Goal: Information Seeking & Learning: Learn about a topic

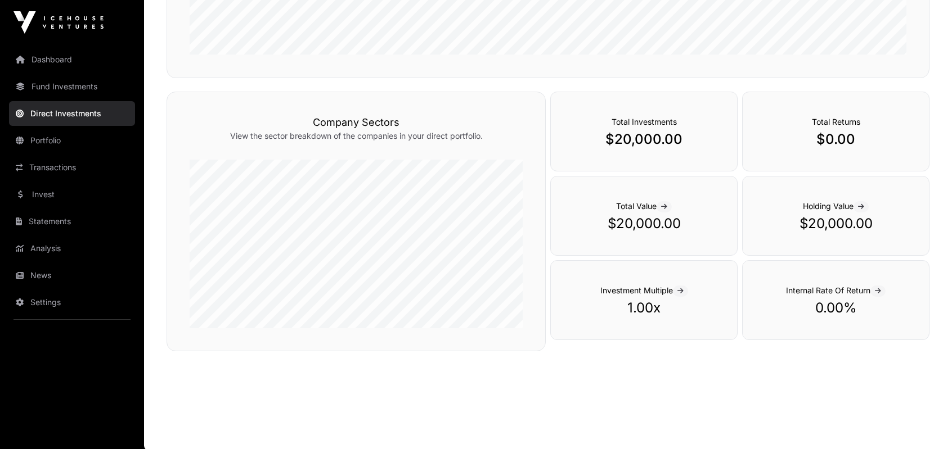
scroll to position [344, 0]
click at [56, 168] on link "Transactions" at bounding box center [72, 167] width 126 height 25
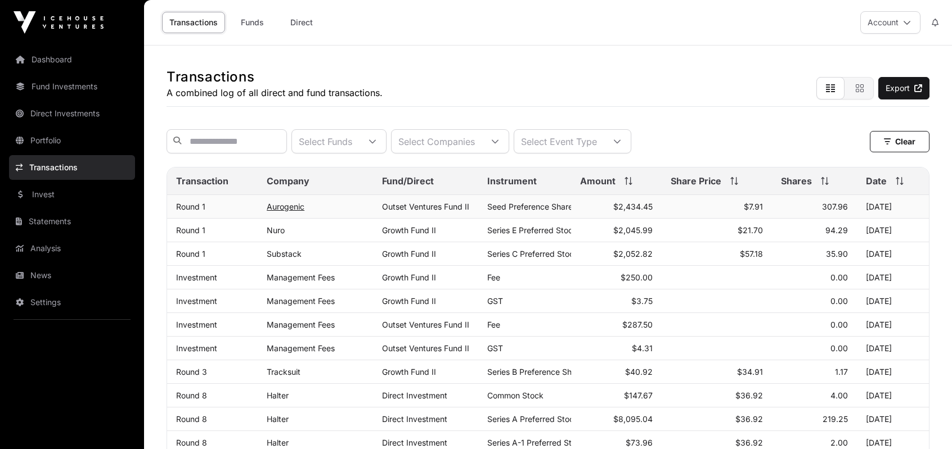
click at [289, 212] on link "Aurogenic" at bounding box center [286, 207] width 38 height 10
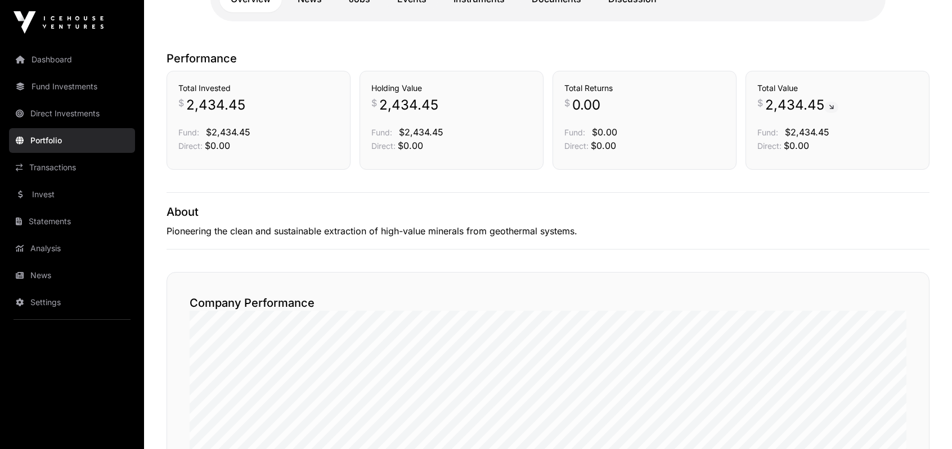
scroll to position [113, 0]
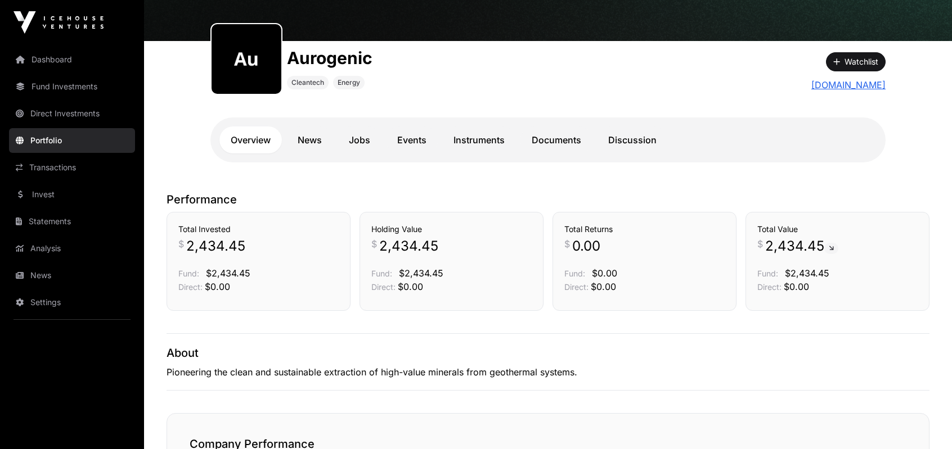
click at [856, 82] on link "[DOMAIN_NAME]" at bounding box center [848, 85] width 74 height 14
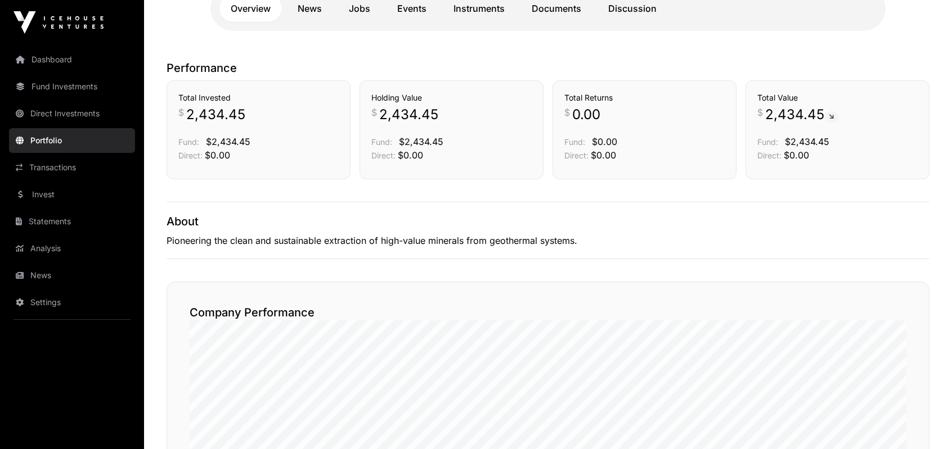
scroll to position [124, 0]
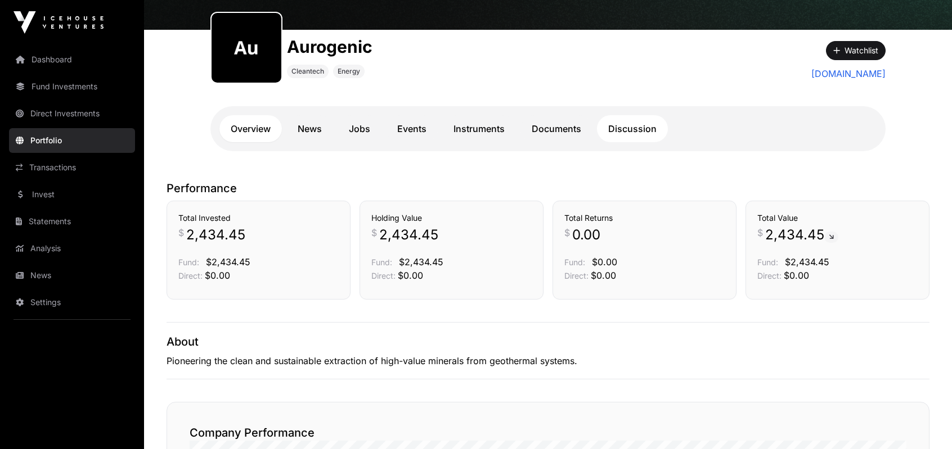
click at [615, 128] on link "Discussion" at bounding box center [632, 128] width 71 height 27
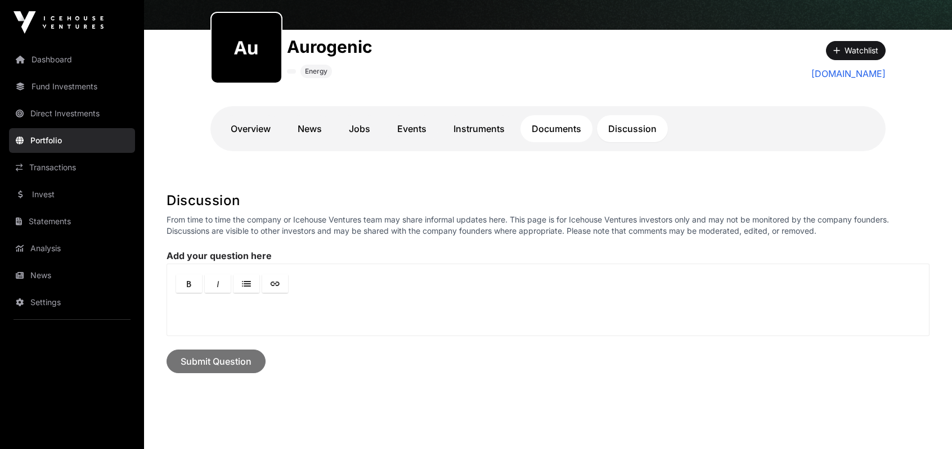
click at [557, 131] on link "Documents" at bounding box center [556, 128] width 72 height 27
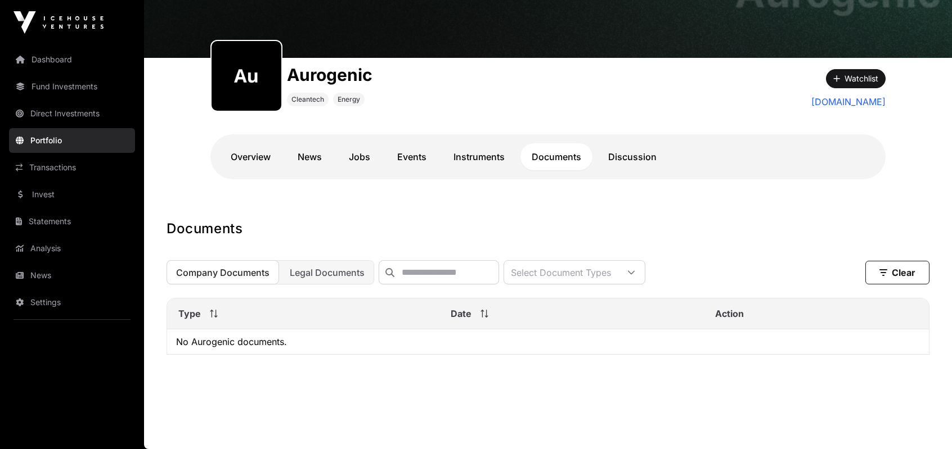
scroll to position [102, 0]
click at [317, 148] on link "News" at bounding box center [309, 156] width 47 height 27
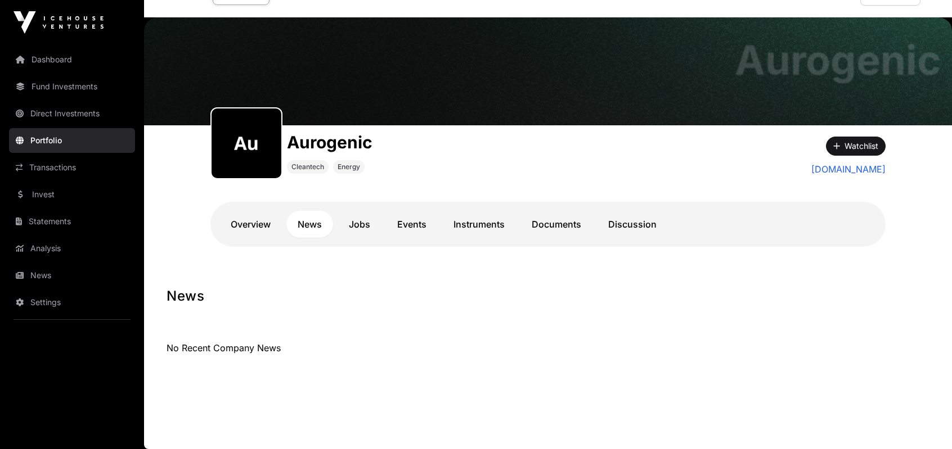
scroll to position [28, 0]
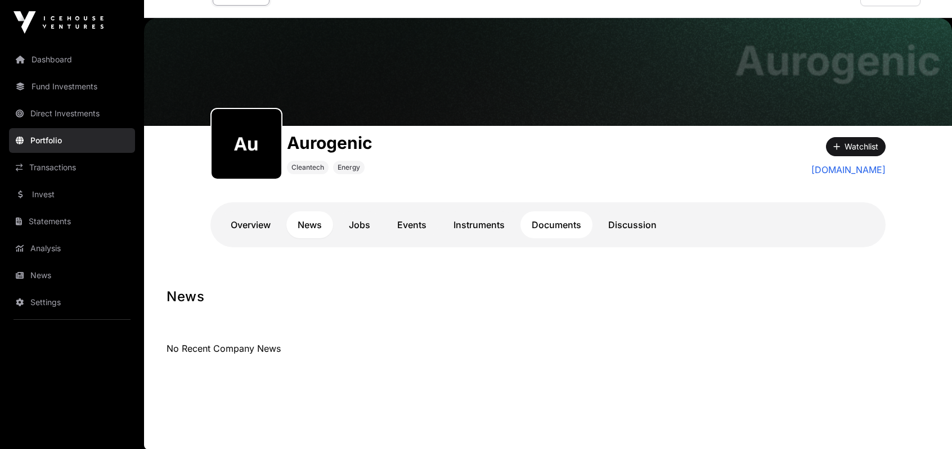
click at [557, 229] on link "Documents" at bounding box center [556, 225] width 72 height 27
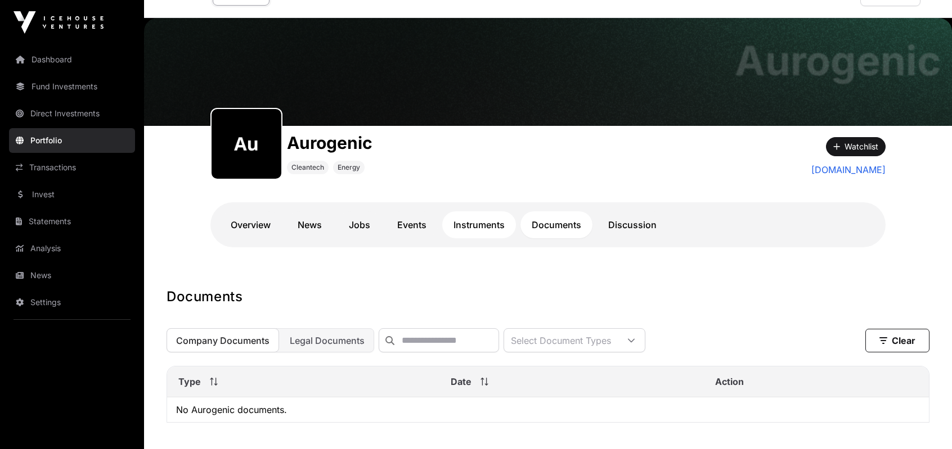
click at [476, 227] on link "Instruments" at bounding box center [479, 225] width 74 height 27
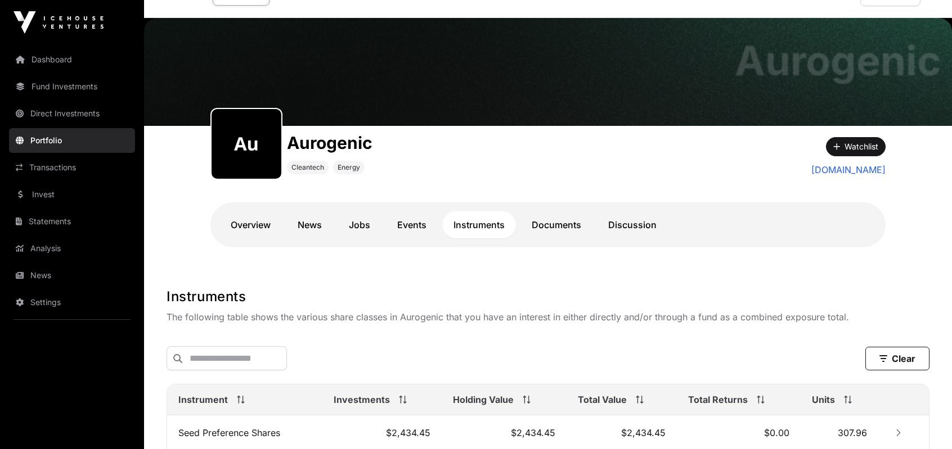
scroll to position [160, 0]
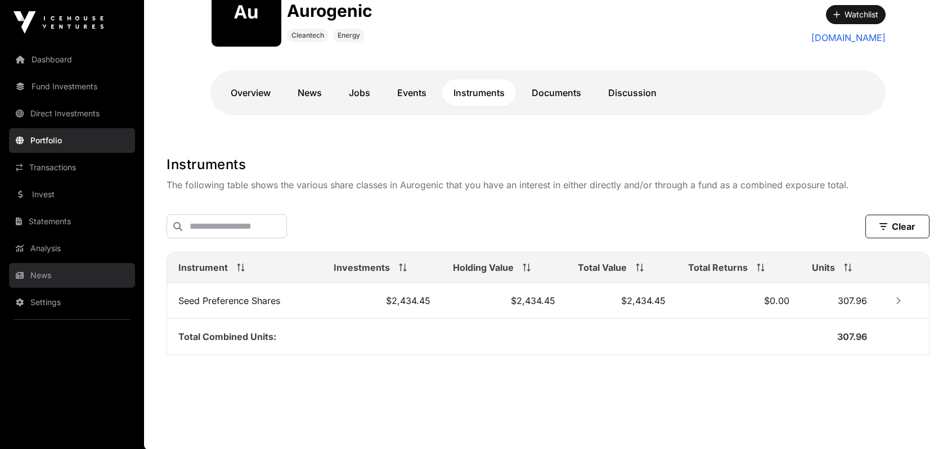
click at [53, 280] on link "News" at bounding box center [72, 275] width 126 height 25
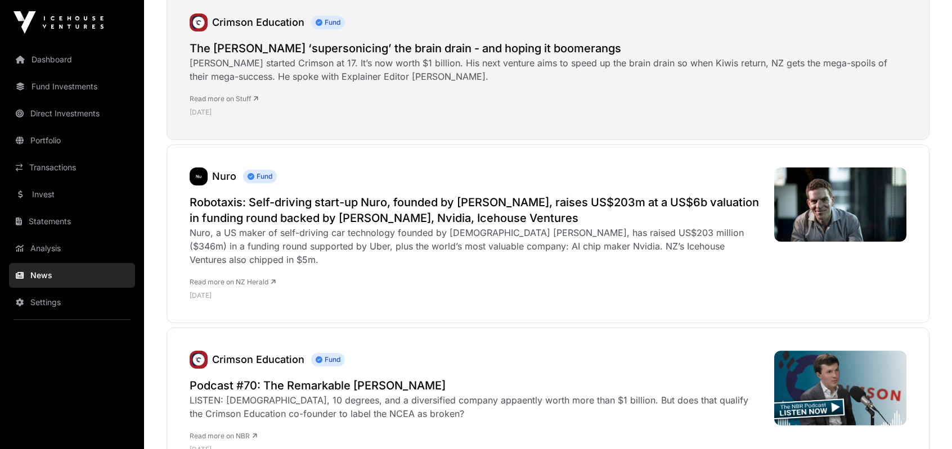
scroll to position [225, 0]
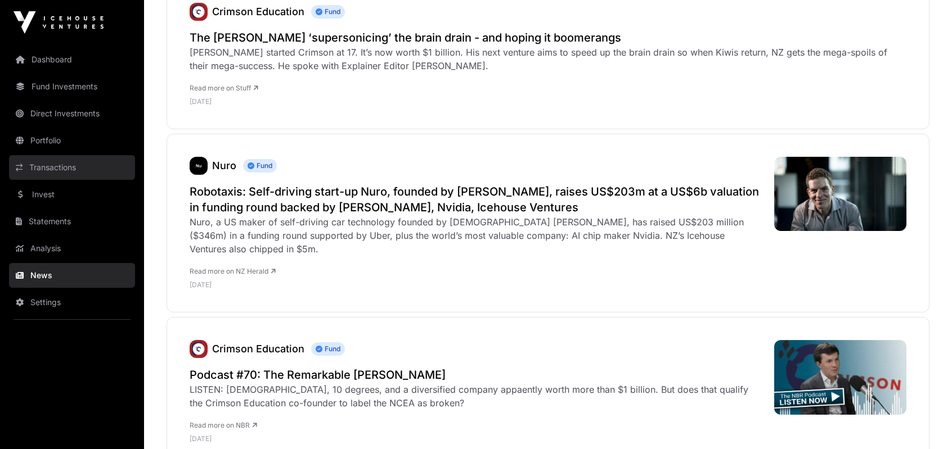
click at [68, 175] on link "Transactions" at bounding box center [72, 167] width 126 height 25
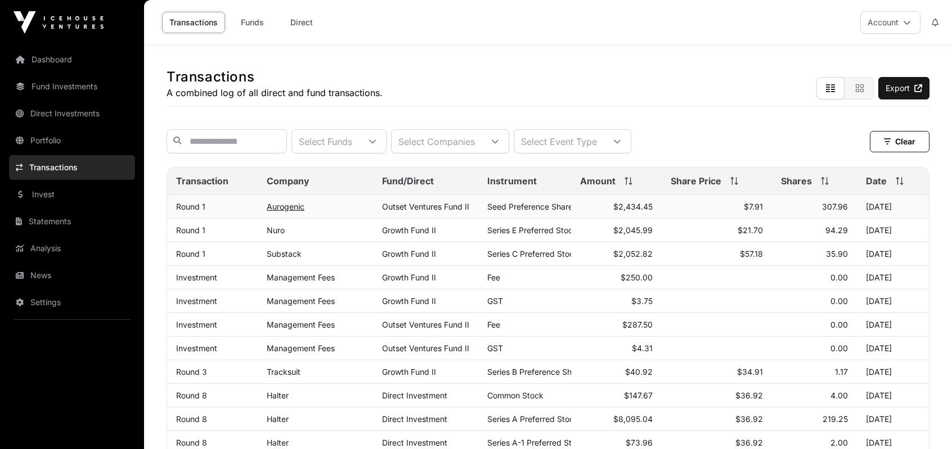
click at [294, 212] on link "Aurogenic" at bounding box center [286, 207] width 38 height 10
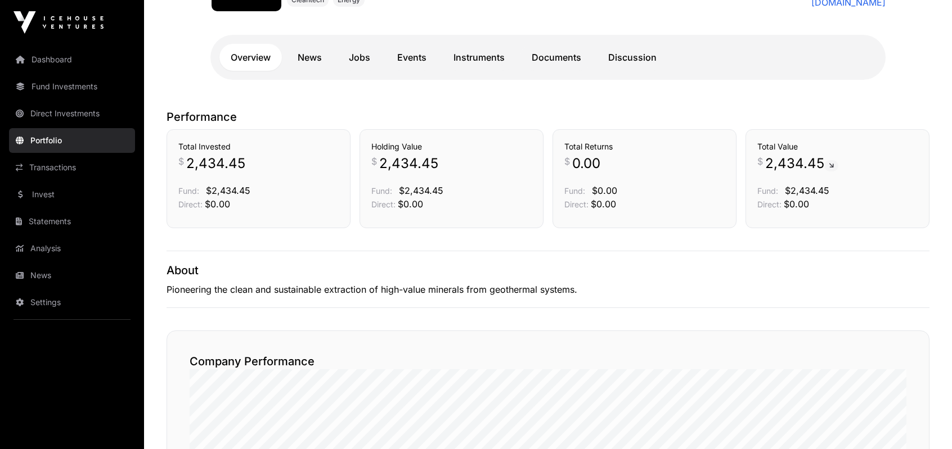
scroll to position [338, 0]
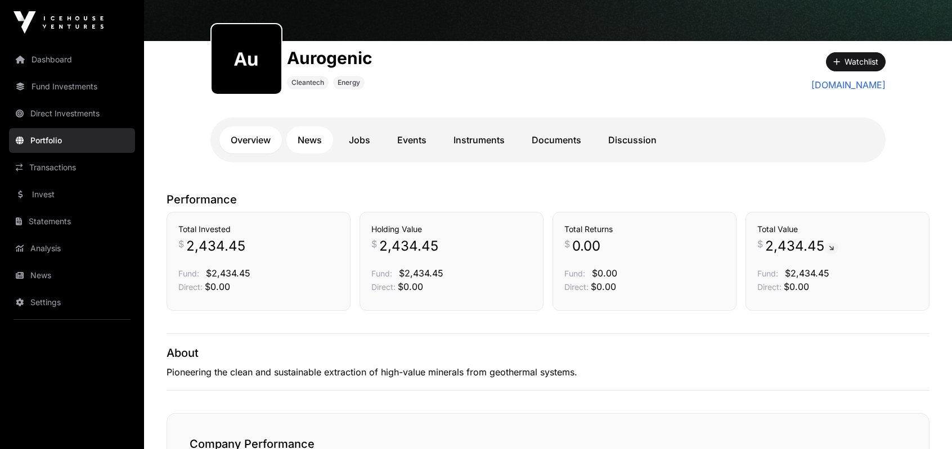
click at [318, 148] on link "News" at bounding box center [309, 140] width 47 height 27
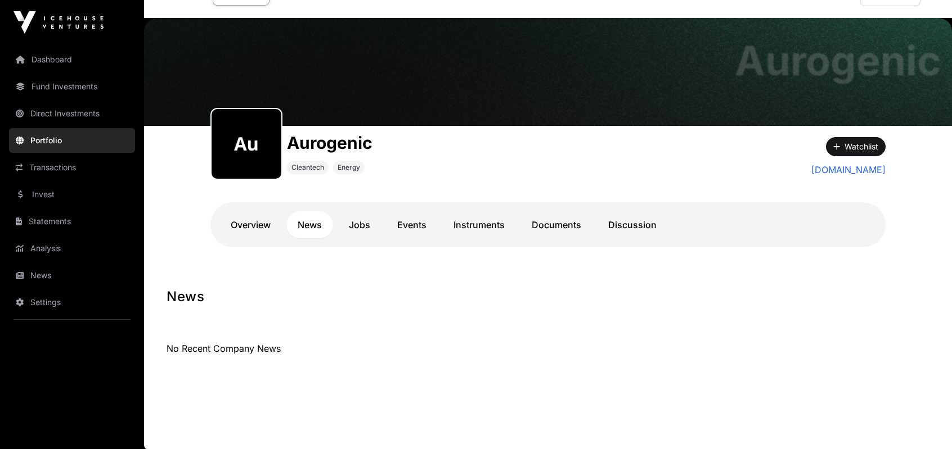
click at [379, 235] on nav "Overview News Jobs Events Instruments Documents Discussion" at bounding box center [547, 225] width 657 height 27
click at [363, 221] on link "Jobs" at bounding box center [360, 225] width 44 height 27
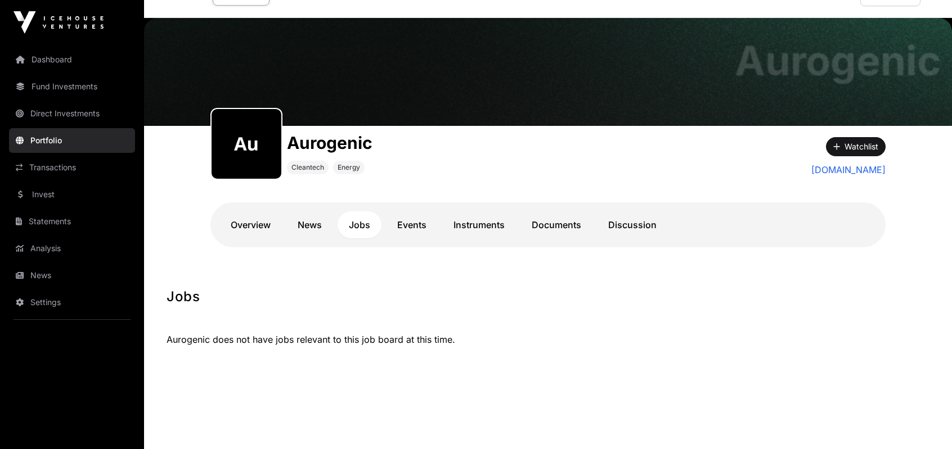
click at [407, 224] on link "Events" at bounding box center [412, 225] width 52 height 27
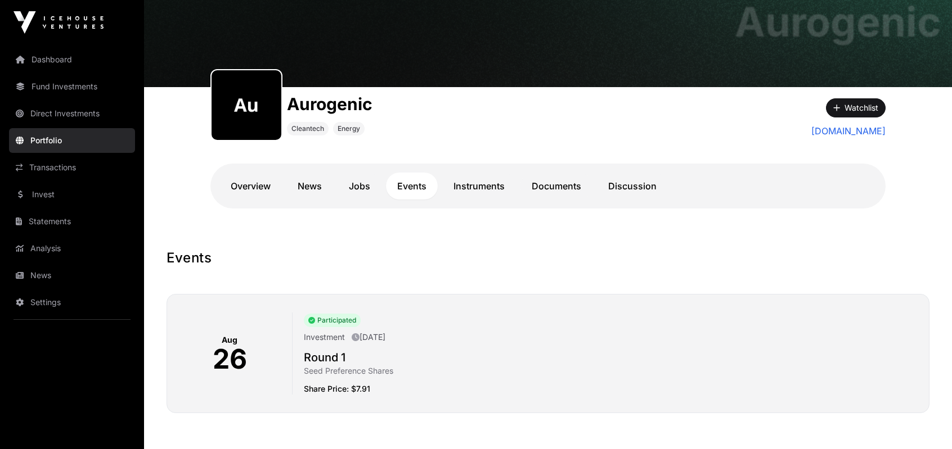
scroll to position [124, 0]
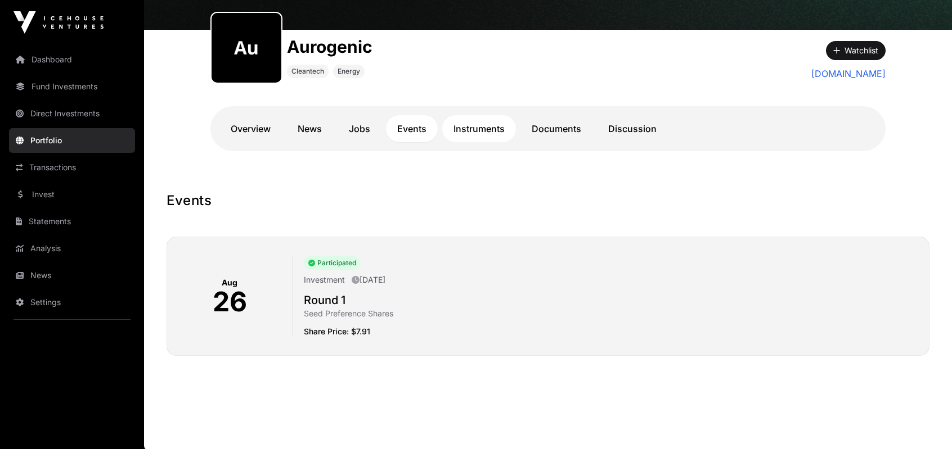
click at [481, 127] on link "Instruments" at bounding box center [479, 128] width 74 height 27
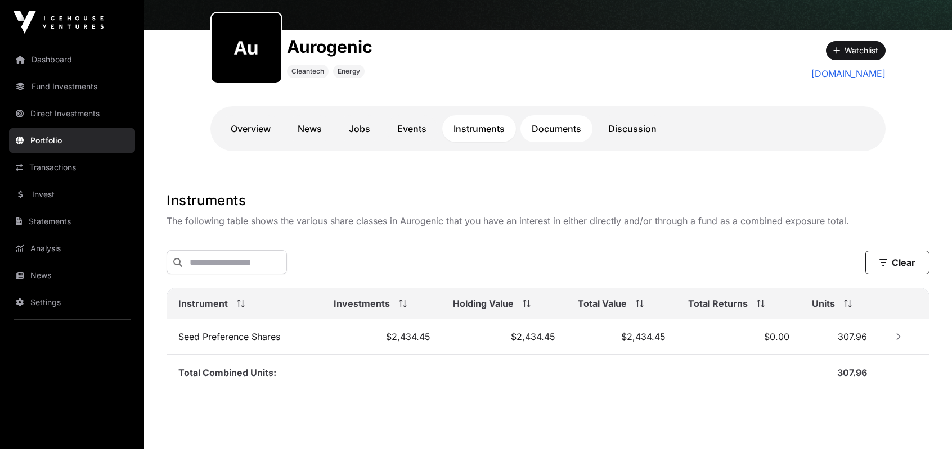
click at [540, 130] on link "Documents" at bounding box center [556, 128] width 72 height 27
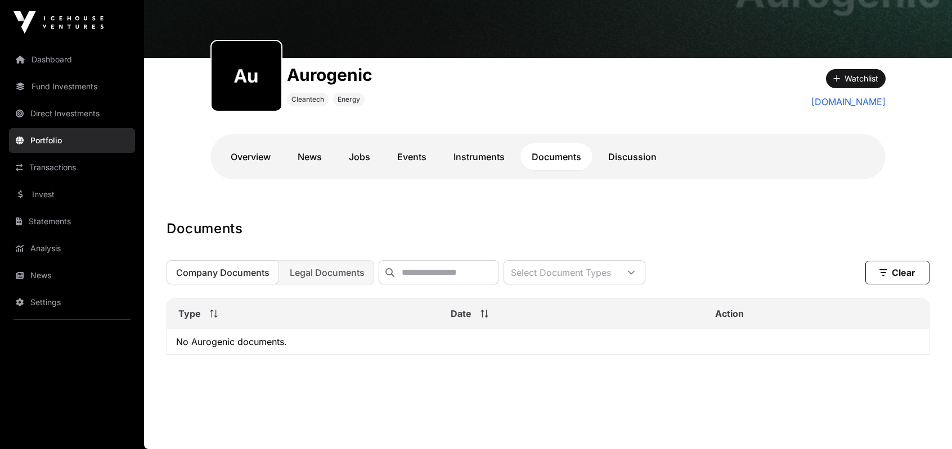
scroll to position [102, 0]
click at [493, 154] on link "Instruments" at bounding box center [479, 156] width 74 height 27
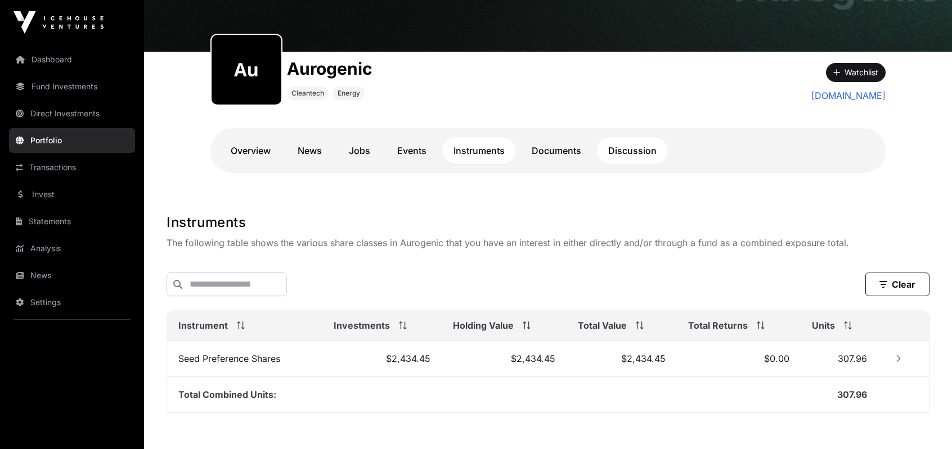
click at [620, 150] on link "Discussion" at bounding box center [632, 150] width 71 height 27
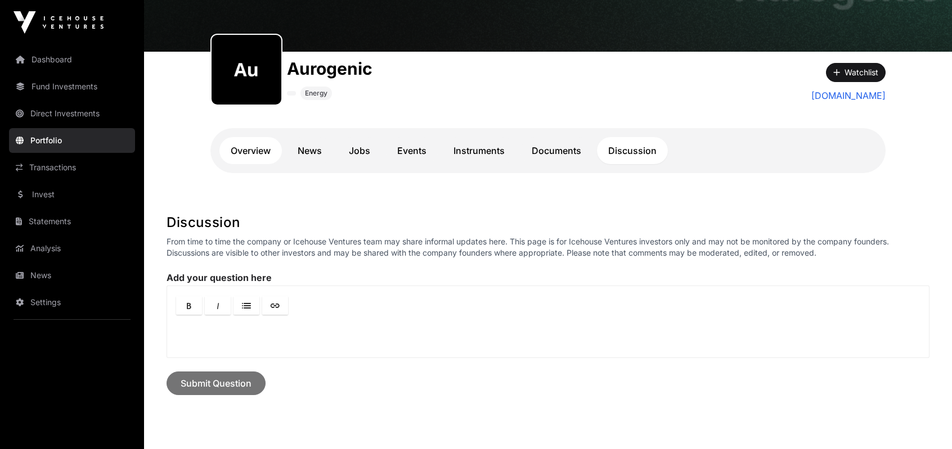
click at [255, 152] on link "Overview" at bounding box center [250, 150] width 62 height 27
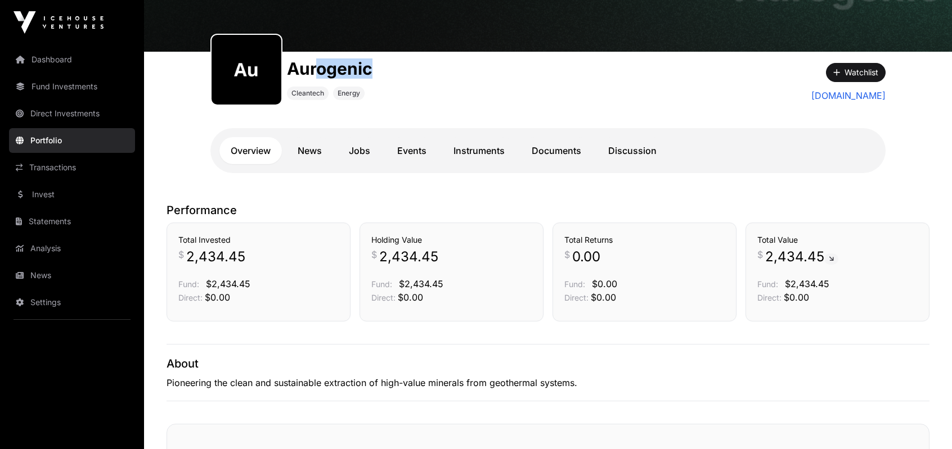
drag, startPoint x: 376, startPoint y: 67, endPoint x: 319, endPoint y: 68, distance: 56.8
click at [319, 68] on div "Aurogenic Cleantech Energy" at bounding box center [463, 79] width 506 height 54
